Goal: Transaction & Acquisition: Book appointment/travel/reservation

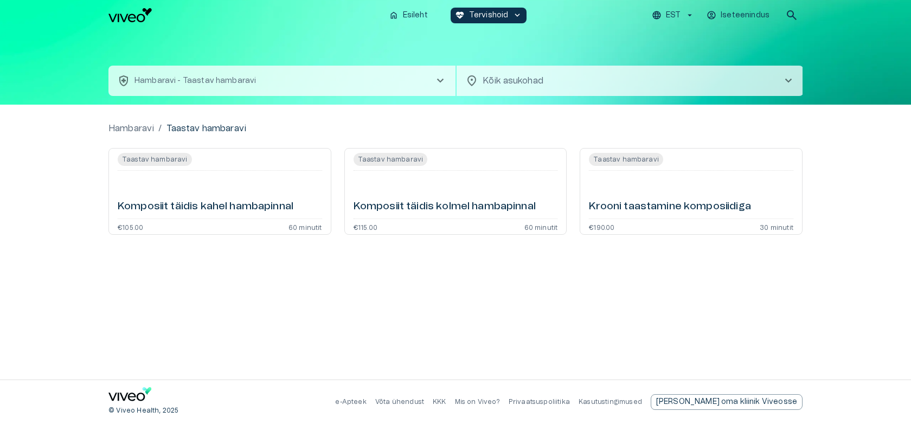
click at [230, 183] on div "Komposiit täidis kahel hambapinnal" at bounding box center [220, 194] width 204 height 39
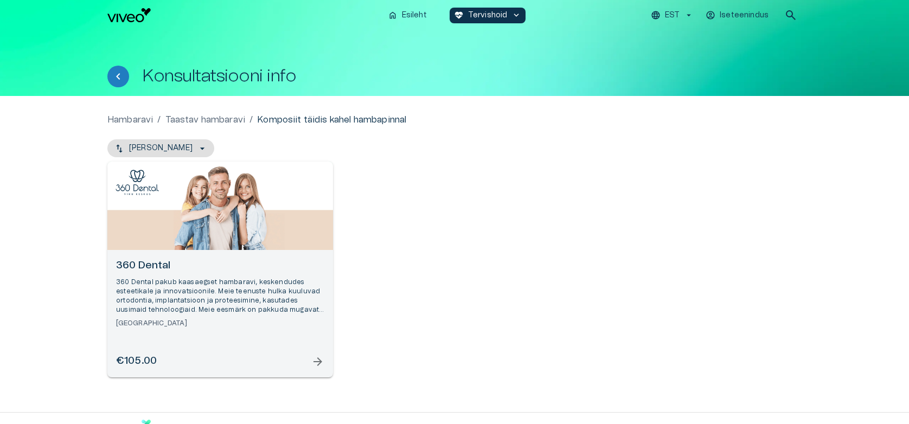
click at [324, 364] on span "arrow_forward" at bounding box center [317, 361] width 13 height 13
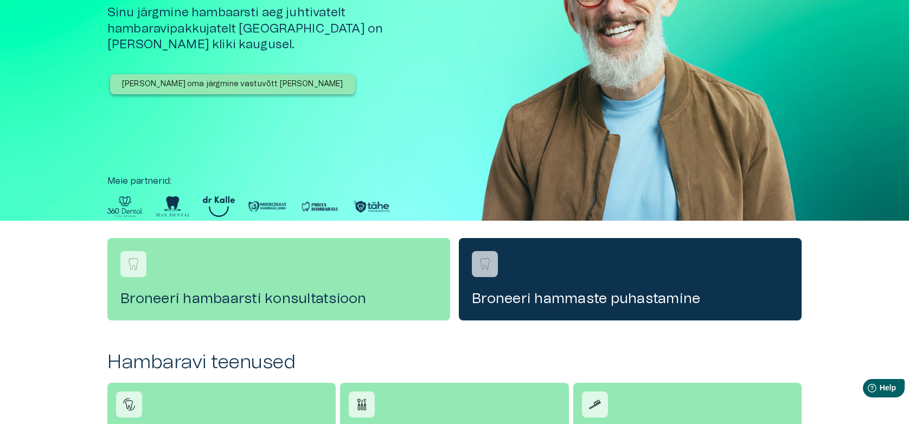
scroll to position [108, 0]
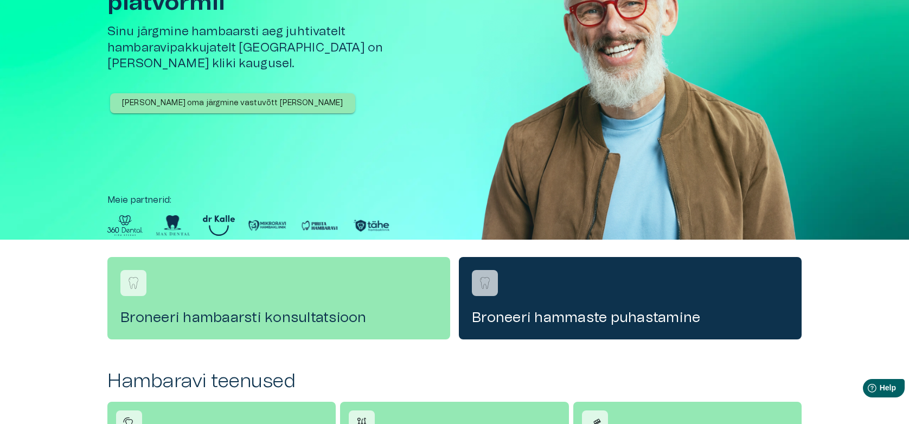
click at [206, 98] on p "[PERSON_NAME] oma järgmine vastuvõtt [PERSON_NAME]" at bounding box center [232, 103] width 221 height 11
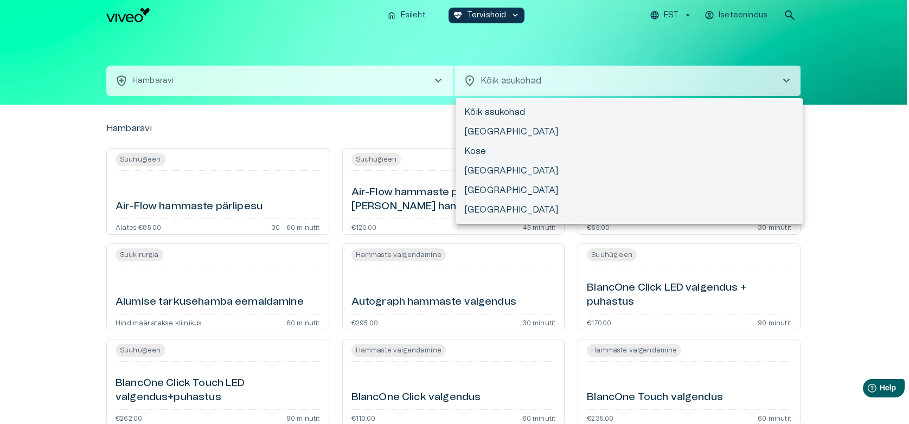
click at [498, 81] on body "Hindame teie privaatsust Kasutame küpsiseid teie sirvimiskogemuse parandamiseks…" at bounding box center [454, 212] width 909 height 424
click at [496, 185] on li "[GEOGRAPHIC_DATA]" at bounding box center [629, 191] width 347 height 20
type input "**********"
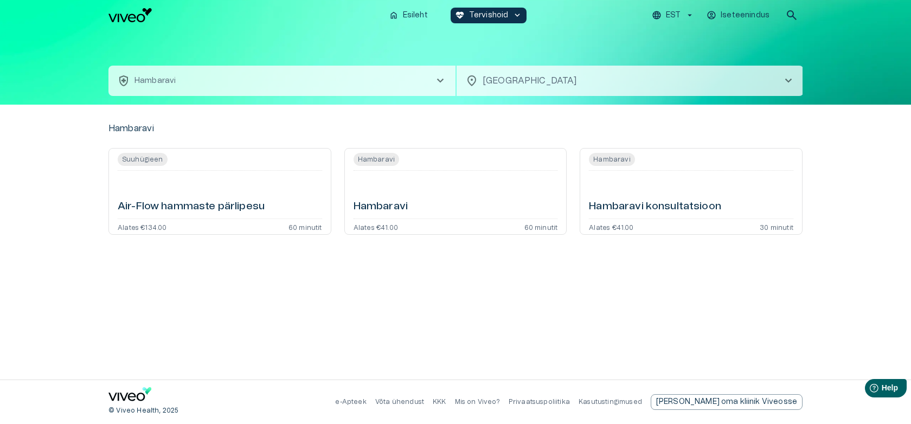
click at [437, 184] on div "Hambaravi" at bounding box center [456, 194] width 204 height 39
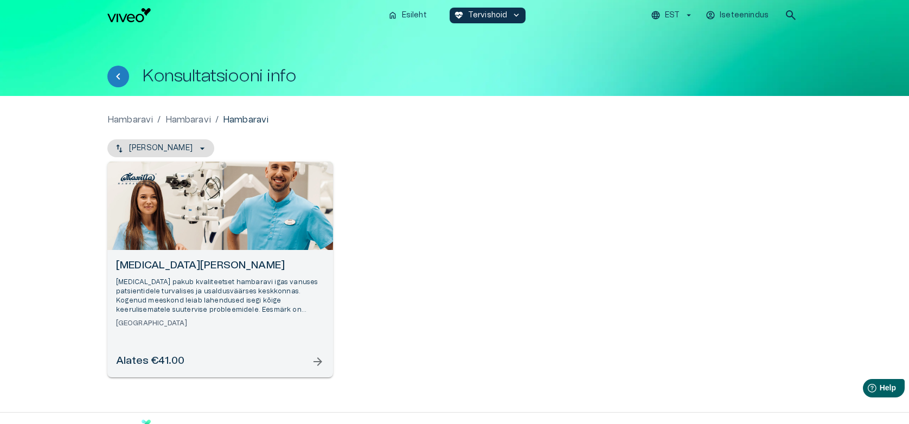
click at [213, 307] on p "[MEDICAL_DATA] pakub kvaliteetset hambaravi igas vanuses patsientidele turvalis…" at bounding box center [220, 296] width 208 height 37
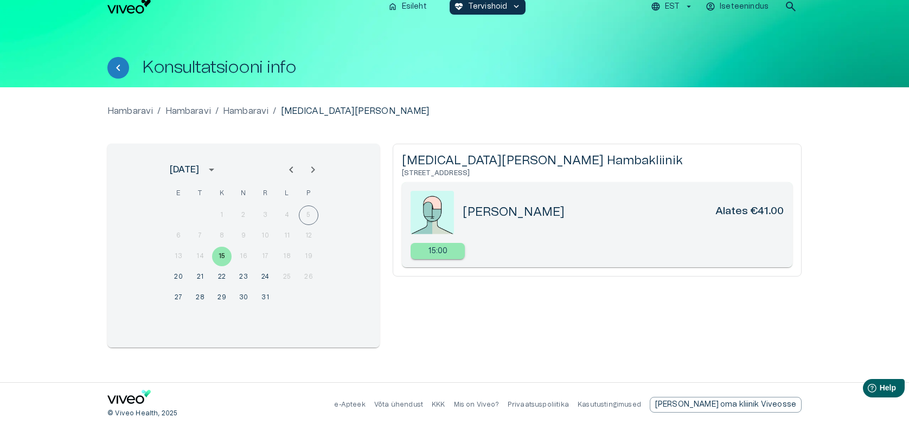
scroll to position [11, 0]
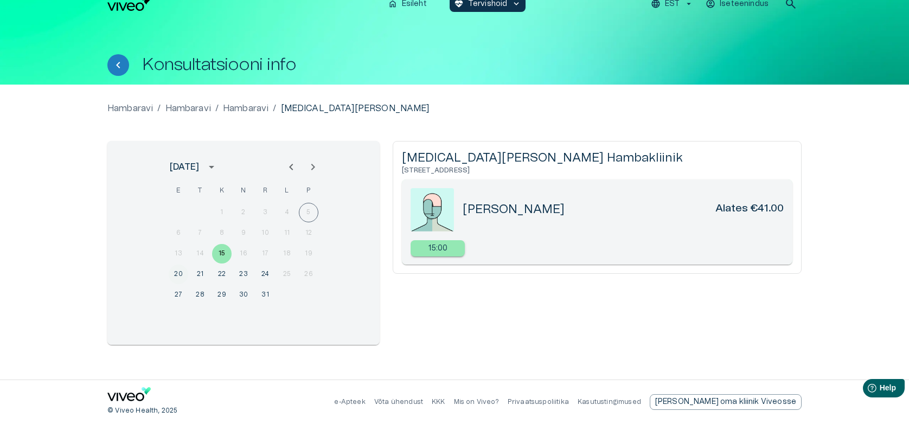
click at [173, 272] on button "20" at bounding box center [179, 275] width 20 height 20
click at [194, 269] on button "21" at bounding box center [200, 275] width 20 height 20
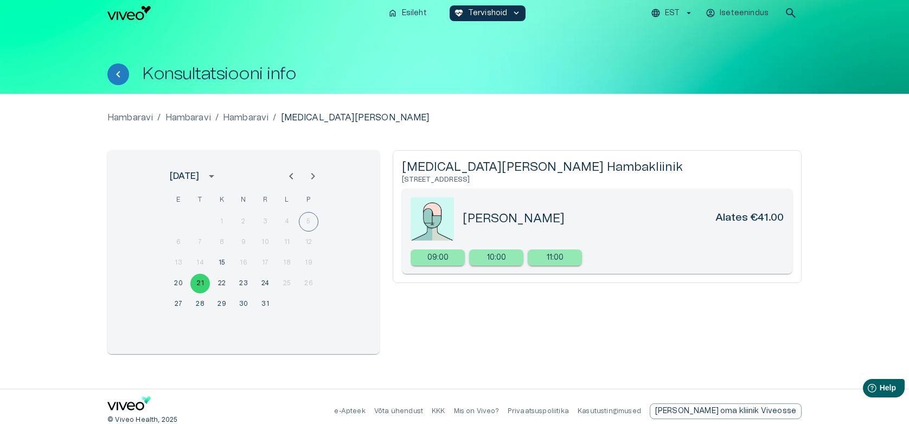
scroll to position [0, 0]
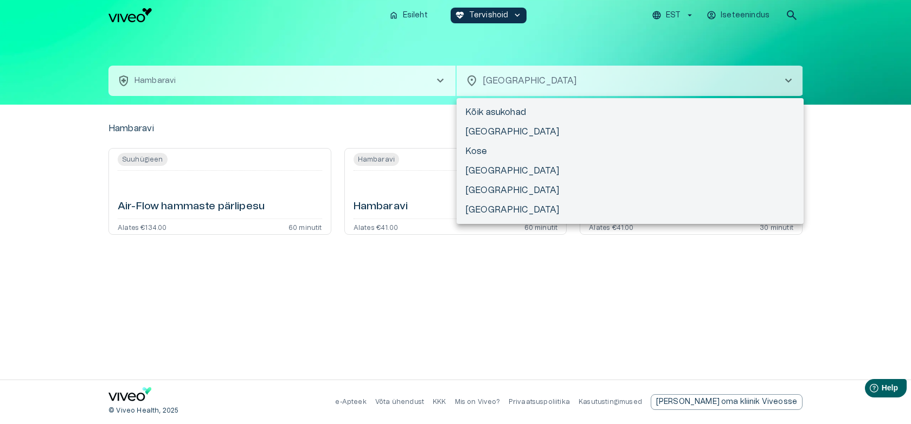
click at [530, 92] on body "Hindame teie privaatsust Kasutame küpsiseid teie sirvimiskogemuse parandamiseks…" at bounding box center [455, 212] width 911 height 424
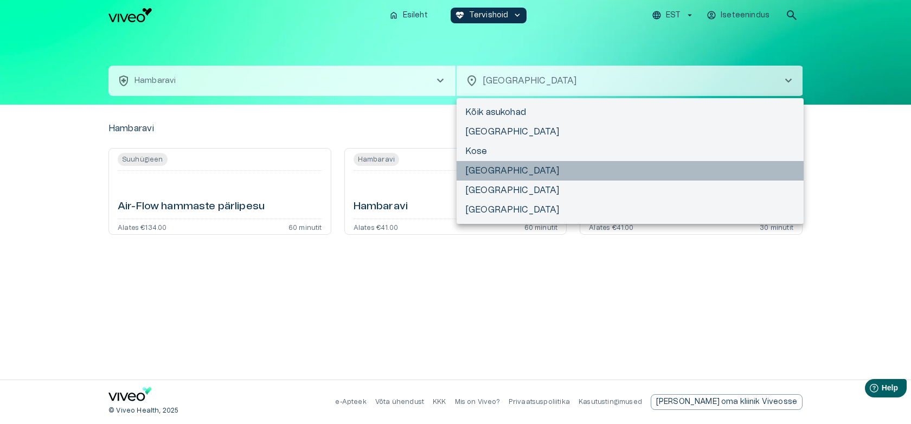
click at [528, 170] on li "[GEOGRAPHIC_DATA]" at bounding box center [630, 171] width 347 height 20
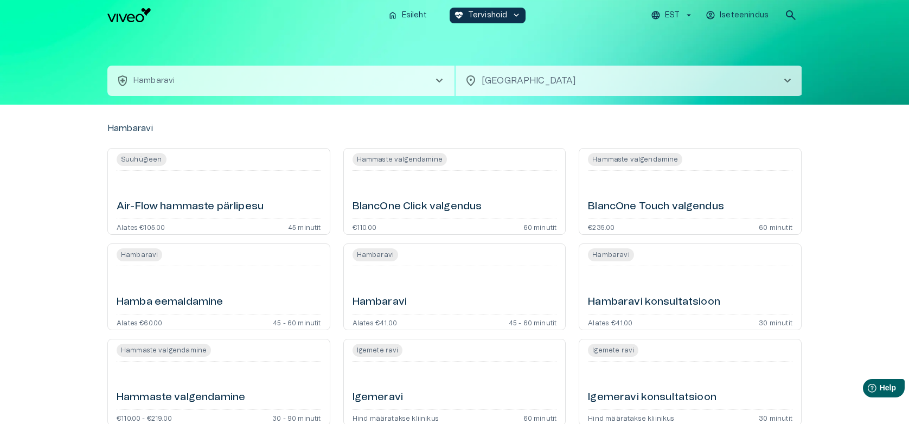
click at [303, 91] on button "health_and_safety [PERSON_NAME] chevron_right" at bounding box center [280, 81] width 347 height 30
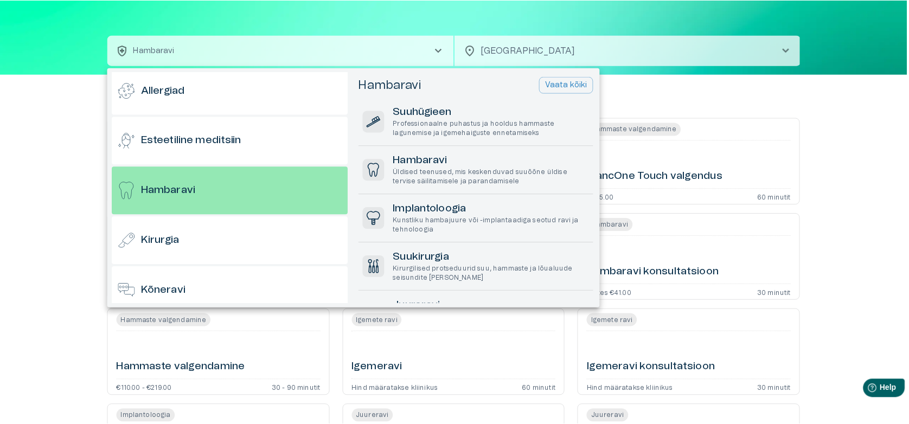
scroll to position [58, 0]
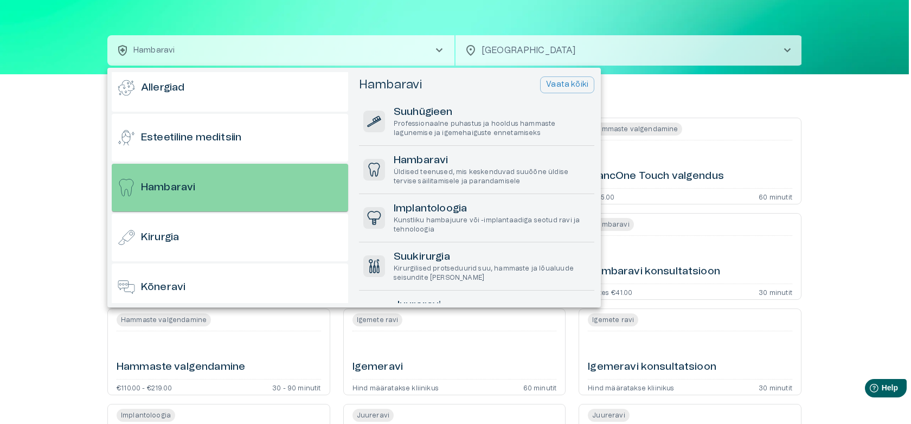
click at [247, 183] on div "Hambaravi" at bounding box center [230, 188] width 236 height 48
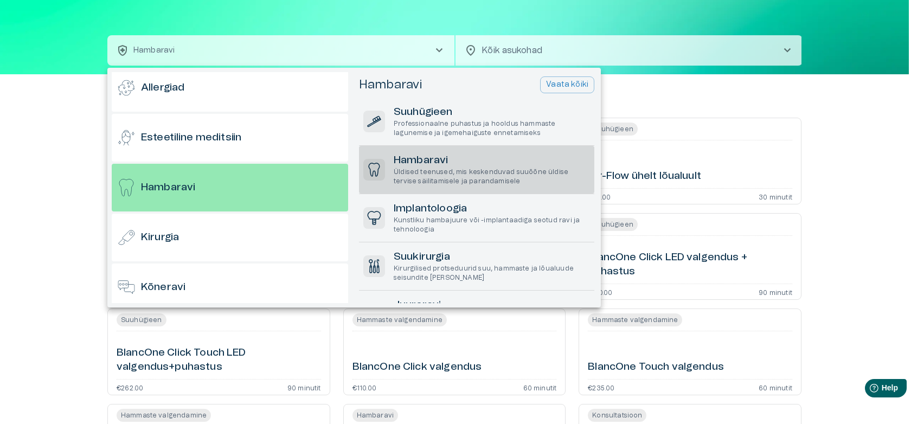
click at [490, 175] on p "Üldised teenused, mis keskenduvad suuõõne üldise tervise säilitamisele ja paran…" at bounding box center [492, 177] width 196 height 18
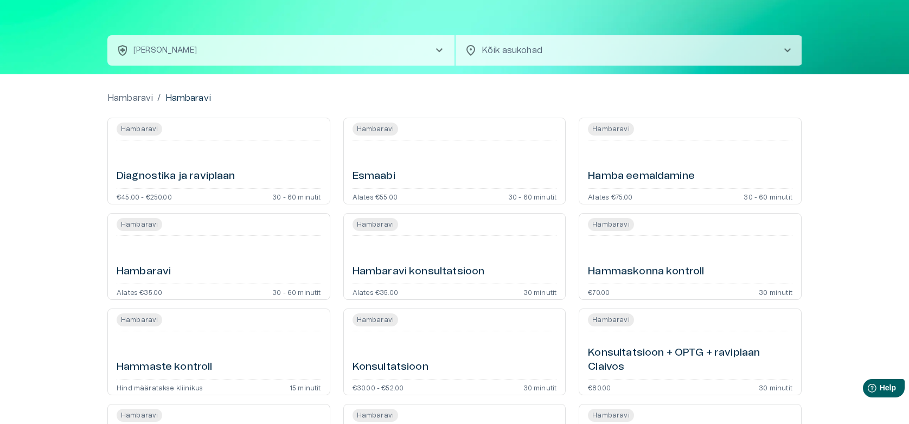
click at [589, 52] on body "Hindame teie privaatsust Kasutame küpsiseid teie sirvimiskogemuse parandamiseks…" at bounding box center [454, 182] width 909 height 424
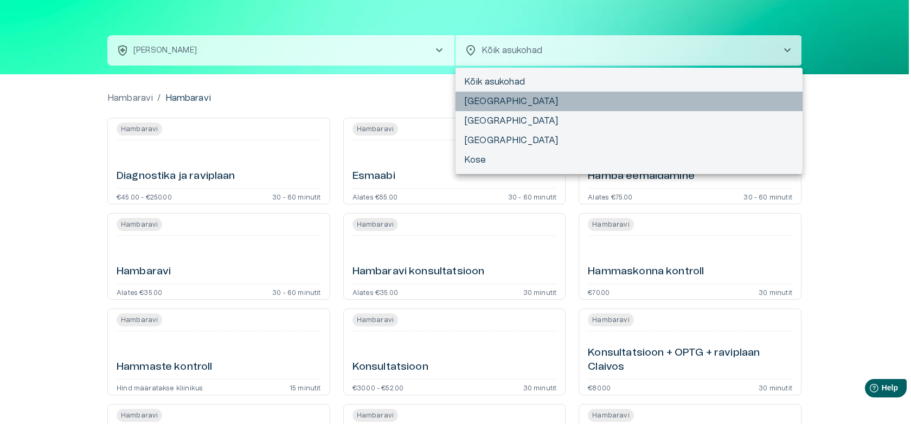
click at [546, 101] on li "[GEOGRAPHIC_DATA]" at bounding box center [629, 102] width 347 height 20
type input "**********"
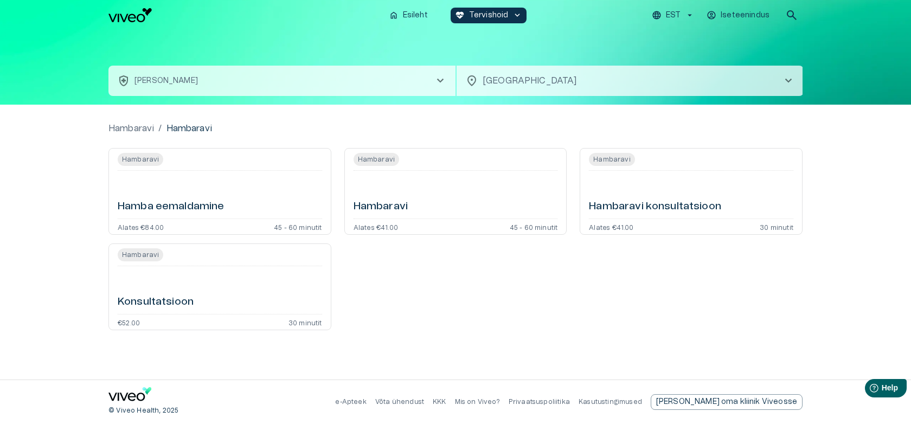
click at [464, 187] on div "Hambaravi" at bounding box center [456, 194] width 204 height 39
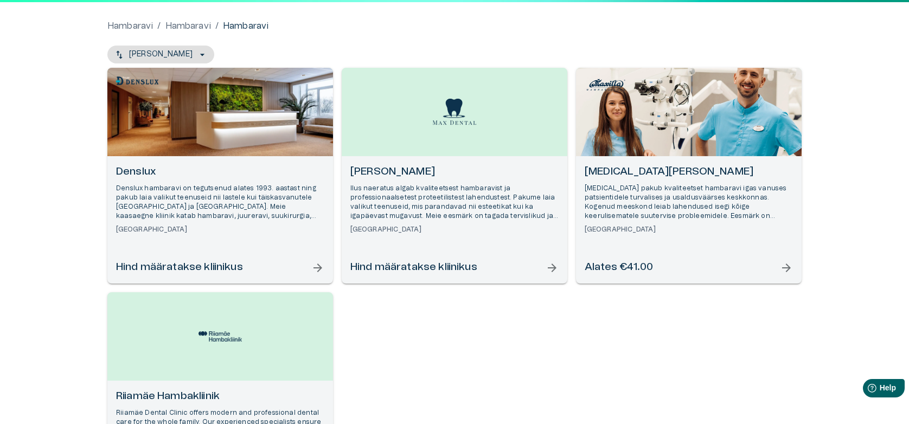
scroll to position [108, 0]
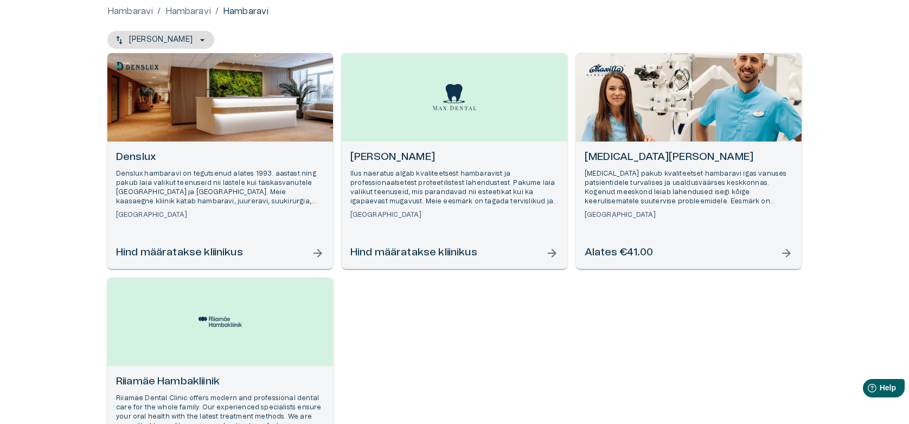
click at [704, 213] on h6 "[GEOGRAPHIC_DATA]" at bounding box center [689, 214] width 208 height 9
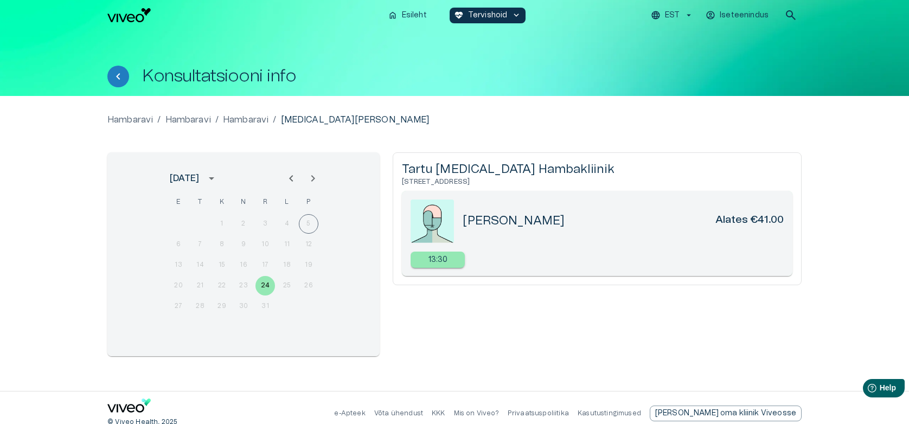
scroll to position [108, 0]
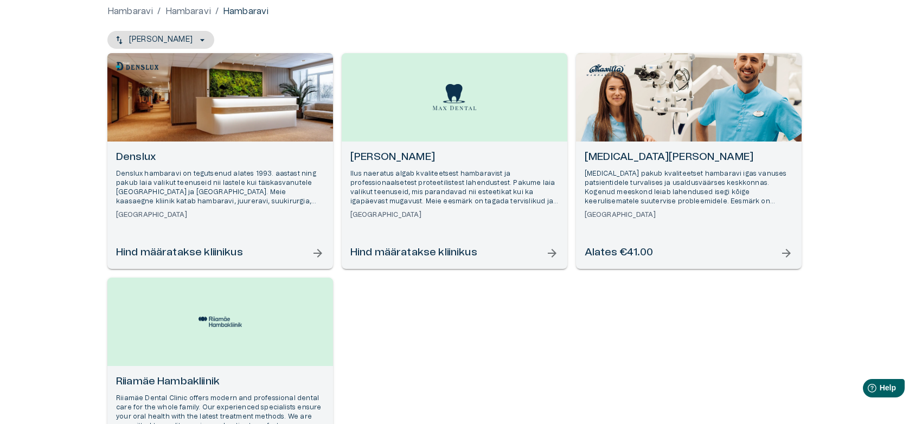
click at [419, 187] on p "Ilus naeratus algab kvaliteetsest hambaravist ja professionaalsetest proteetili…" at bounding box center [454, 187] width 208 height 37
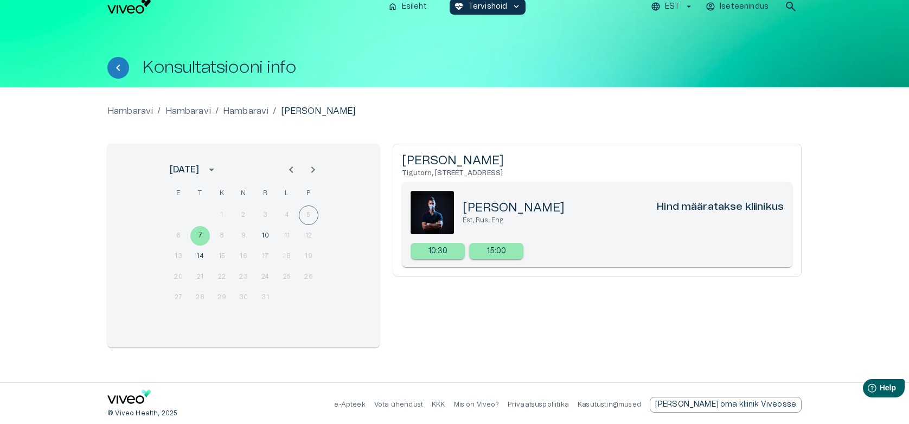
scroll to position [11, 0]
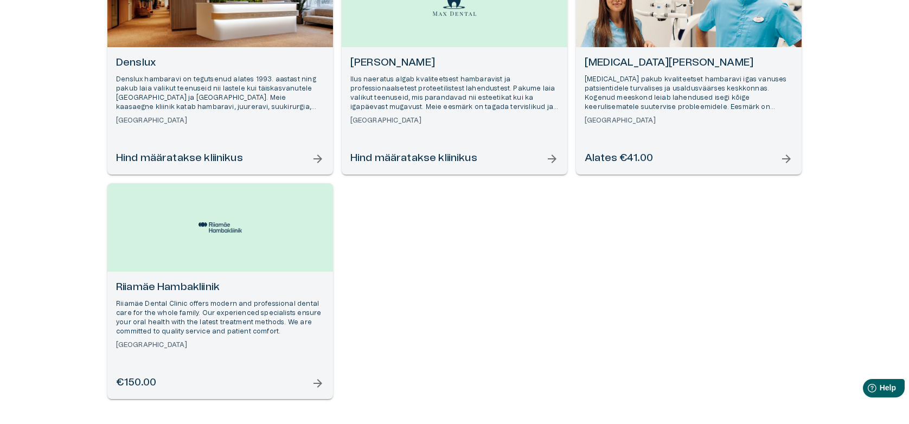
scroll to position [257, 0]
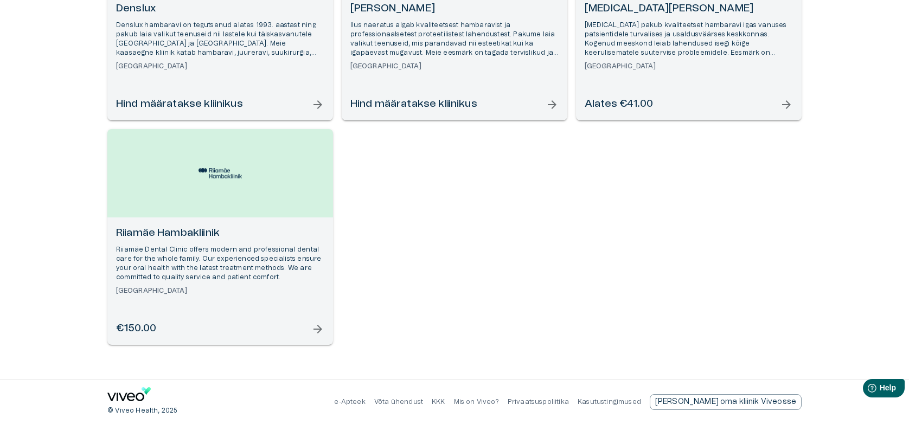
click at [238, 286] on h6 "[GEOGRAPHIC_DATA]" at bounding box center [220, 290] width 208 height 9
